Goal: Register for event/course: Sign up to attend an event or enroll in a course

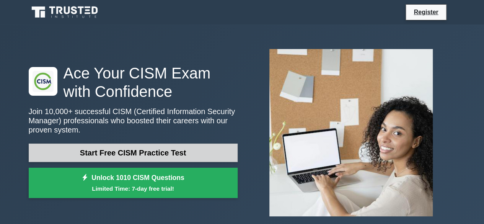
click at [154, 153] on link "Start Free CISM Practice Test" at bounding box center [133, 152] width 209 height 18
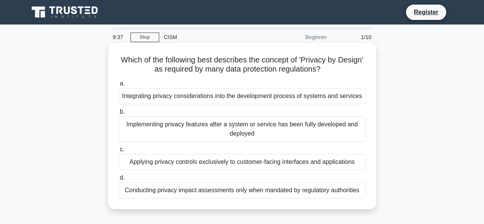
click at [200, 124] on div "Implementing privacy features after a system or service has been fully develope…" at bounding box center [242, 128] width 248 height 25
click at [118, 114] on input "b. Implementing privacy features after a system or service has been fully devel…" at bounding box center [118, 111] width 0 height 5
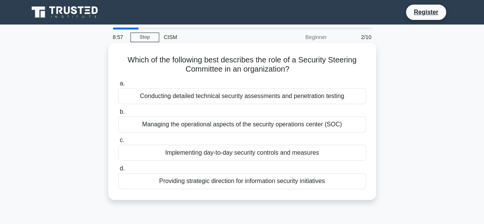
click at [204, 182] on div "Providing strategic direction for information security initiatives" at bounding box center [242, 181] width 248 height 16
click at [118, 171] on input "d. Providing strategic direction for information security initiatives" at bounding box center [118, 168] width 0 height 5
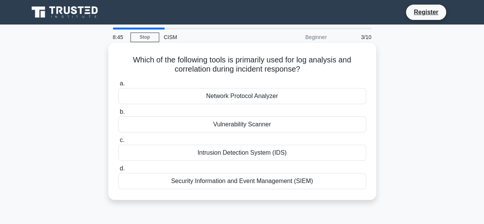
click at [207, 183] on div "Security Information and Event Management (SIEM)" at bounding box center [242, 181] width 248 height 16
click at [118, 171] on input "d. Security Information and Event Management (SIEM)" at bounding box center [118, 168] width 0 height 5
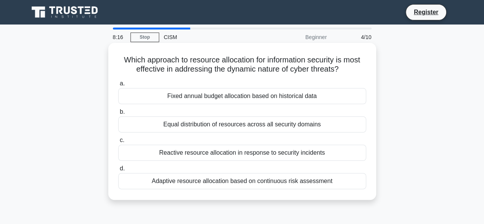
click at [211, 180] on div "Adaptive resource allocation based on continuous risk assessment" at bounding box center [242, 181] width 248 height 16
click at [118, 171] on input "d. Adaptive resource allocation based on continuous risk assessment" at bounding box center [118, 168] width 0 height 5
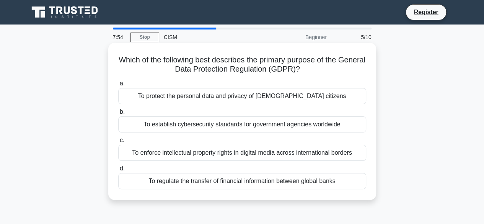
click at [276, 101] on div "To protect the personal data and privacy of EU citizens" at bounding box center [242, 96] width 248 height 16
click at [118, 86] on input "a. To protect the personal data and privacy of EU citizens" at bounding box center [118, 83] width 0 height 5
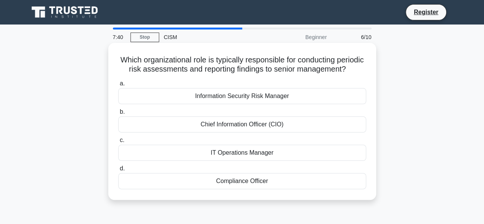
click at [264, 104] on div "Information Security Risk Manager" at bounding box center [242, 96] width 248 height 16
click at [118, 86] on input "a. Information Security Risk Manager" at bounding box center [118, 83] width 0 height 5
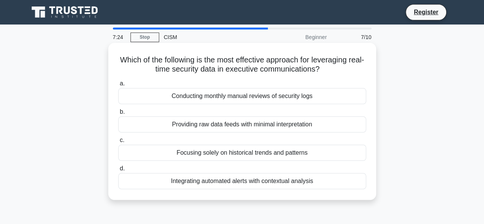
click at [248, 181] on div "Integrating automated alerts with contextual analysis" at bounding box center [242, 181] width 248 height 16
click at [118, 171] on input "d. Integrating automated alerts with contextual analysis" at bounding box center [118, 168] width 0 height 5
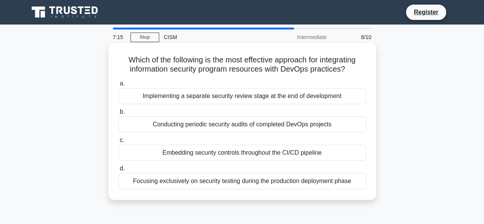
click at [252, 183] on div "Focusing exclusively on security testing during the production deployment phase" at bounding box center [242, 181] width 248 height 16
click at [118, 171] on input "d. Focusing exclusively on security testing during the production deployment ph…" at bounding box center [118, 168] width 0 height 5
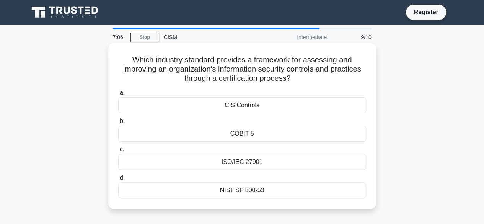
click at [244, 131] on div "COBIT 5" at bounding box center [242, 133] width 248 height 16
click at [118, 123] on input "b. COBIT 5" at bounding box center [118, 121] width 0 height 5
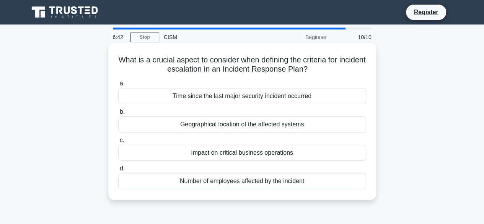
click at [243, 152] on div "Impact on critical business operations" at bounding box center [242, 153] width 248 height 16
click at [118, 143] on input "c. Impact on critical business operations" at bounding box center [118, 140] width 0 height 5
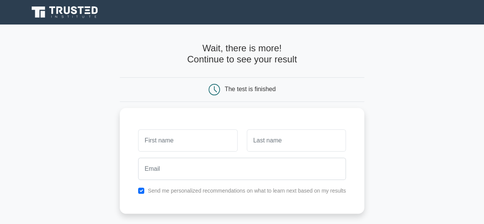
scroll to position [38, 0]
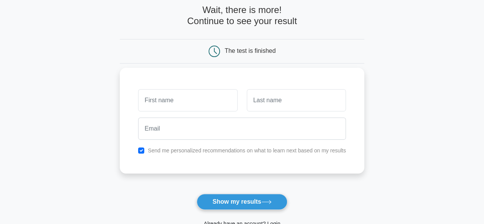
click at [191, 101] on input "text" at bounding box center [187, 100] width 99 height 22
type input "p"
type input "Premjith"
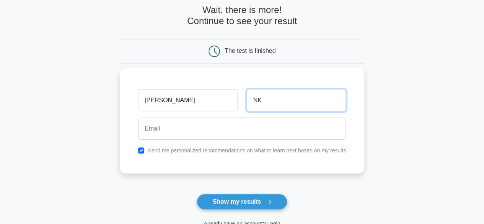
type input "NK"
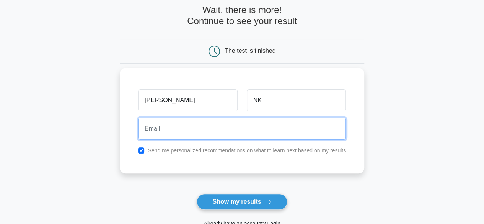
click at [167, 131] on input "email" at bounding box center [242, 128] width 208 height 22
type input "premjith.nk@gmail.com"
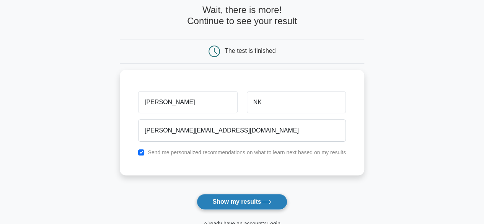
click at [232, 205] on button "Show my results" at bounding box center [241, 201] width 90 height 16
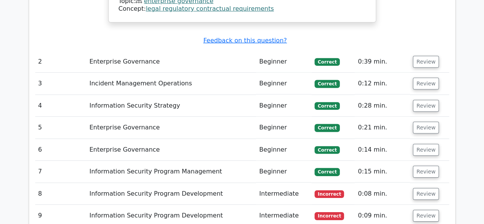
scroll to position [1109, 0]
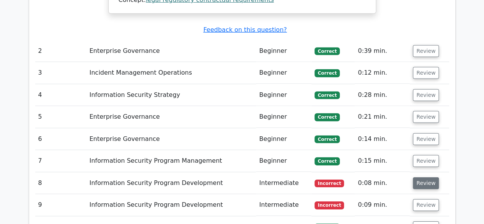
click at [420, 177] on button "Review" at bounding box center [425, 183] width 26 height 12
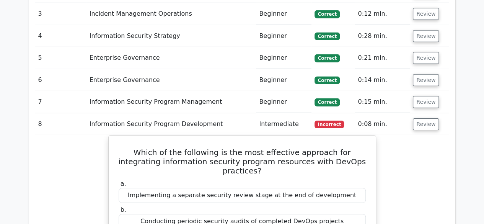
scroll to position [1185, 0]
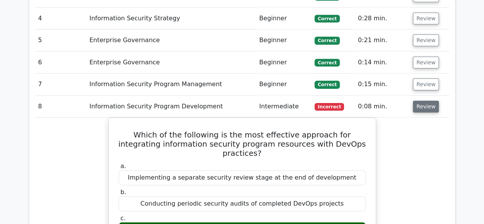
click at [419, 101] on button "Review" at bounding box center [425, 107] width 26 height 12
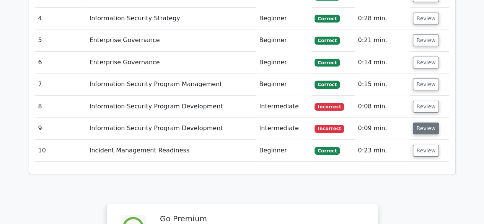
click at [424, 122] on button "Review" at bounding box center [425, 128] width 26 height 12
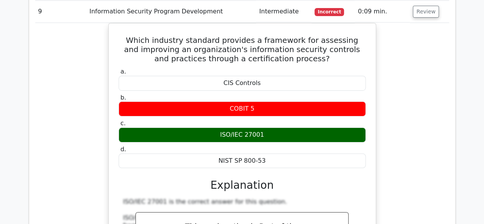
scroll to position [1376, 0]
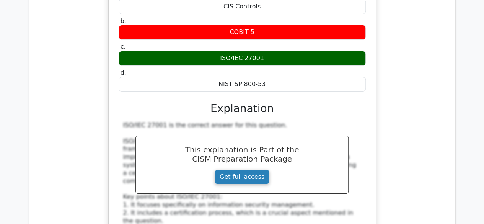
click at [232, 169] on link "Get full access" at bounding box center [241, 176] width 55 height 15
